Goal: Task Accomplishment & Management: Manage account settings

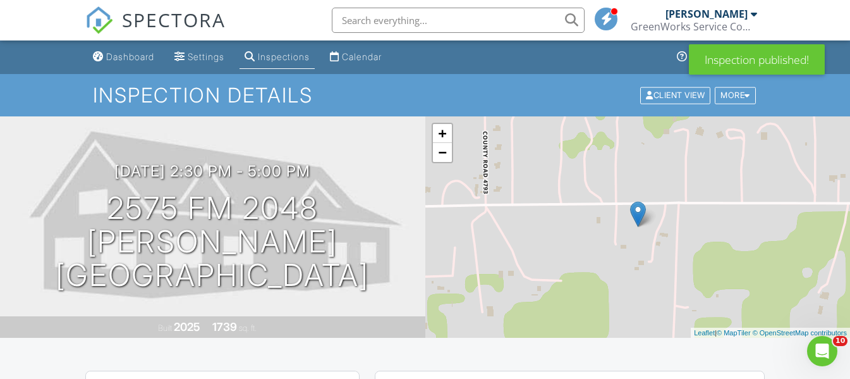
click at [128, 52] on div "Dashboard" at bounding box center [130, 56] width 48 height 11
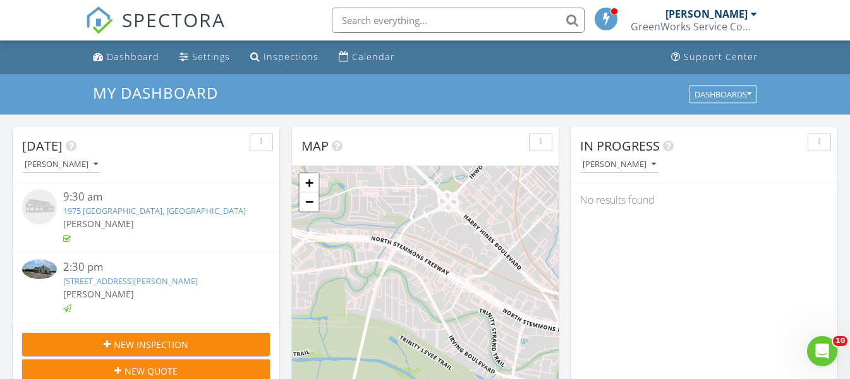
click at [118, 209] on link "1975 Sunflower, Paradise, TX 76073" at bounding box center [154, 210] width 183 height 11
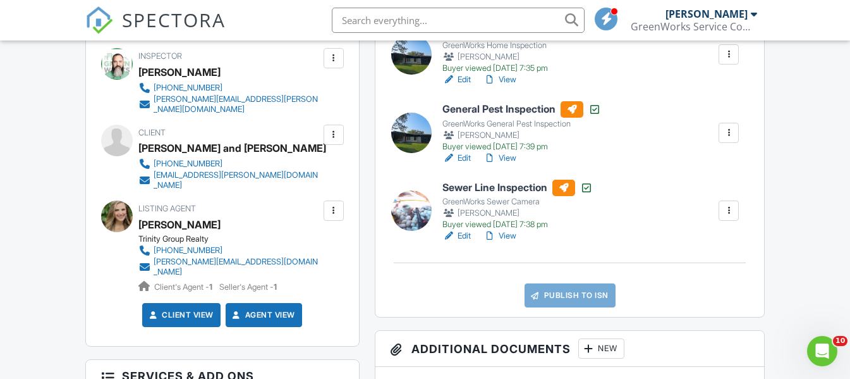
scroll to position [316, 0]
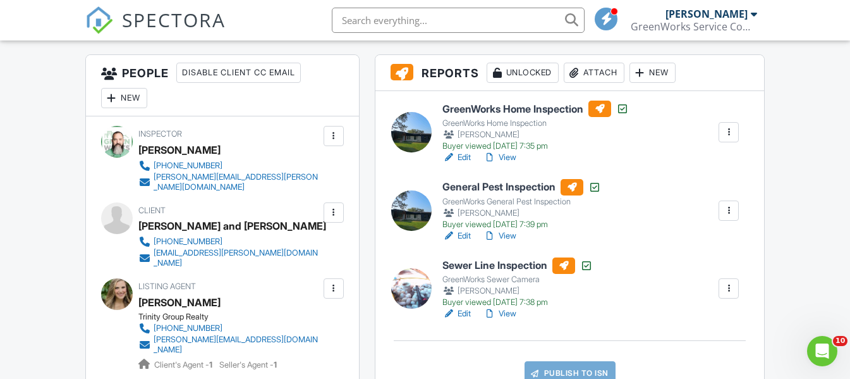
click at [509, 154] on link "View" at bounding box center [500, 157] width 33 height 13
click at [466, 155] on link "Edit" at bounding box center [456, 157] width 28 height 13
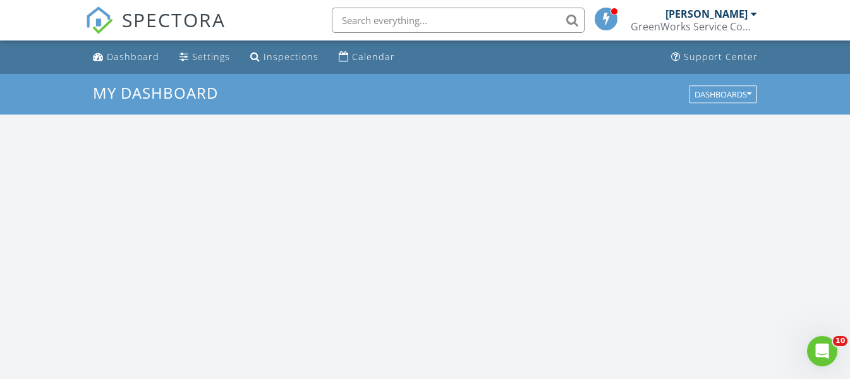
scroll to position [1170, 870]
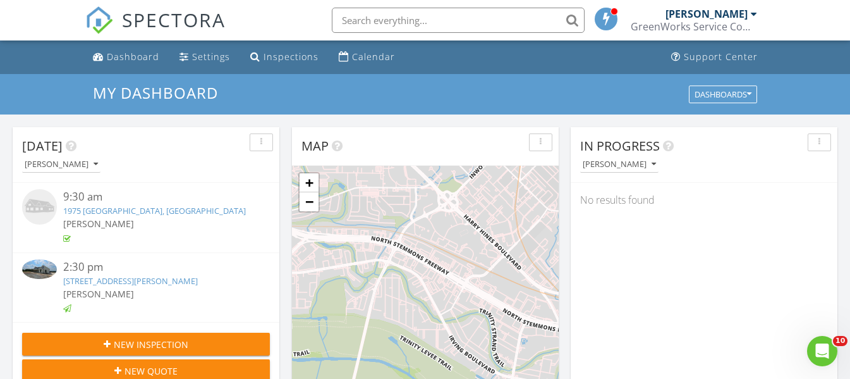
click at [132, 214] on link "1975 Sunflower, Paradise, TX 76073" at bounding box center [154, 210] width 183 height 11
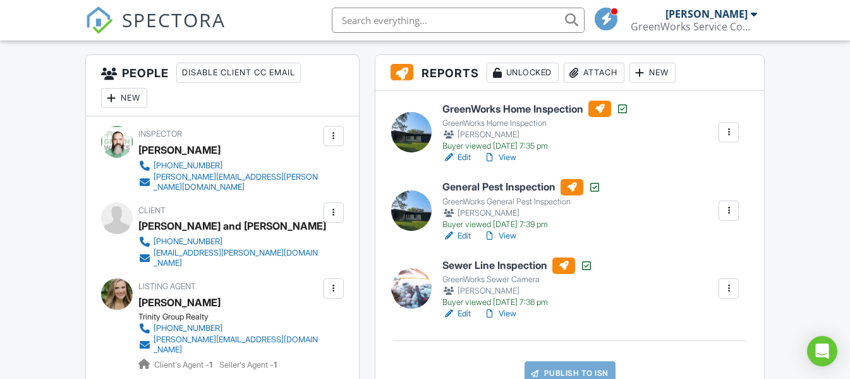
click at [511, 159] on link "View" at bounding box center [500, 157] width 33 height 13
